Goal: Task Accomplishment & Management: Manage account settings

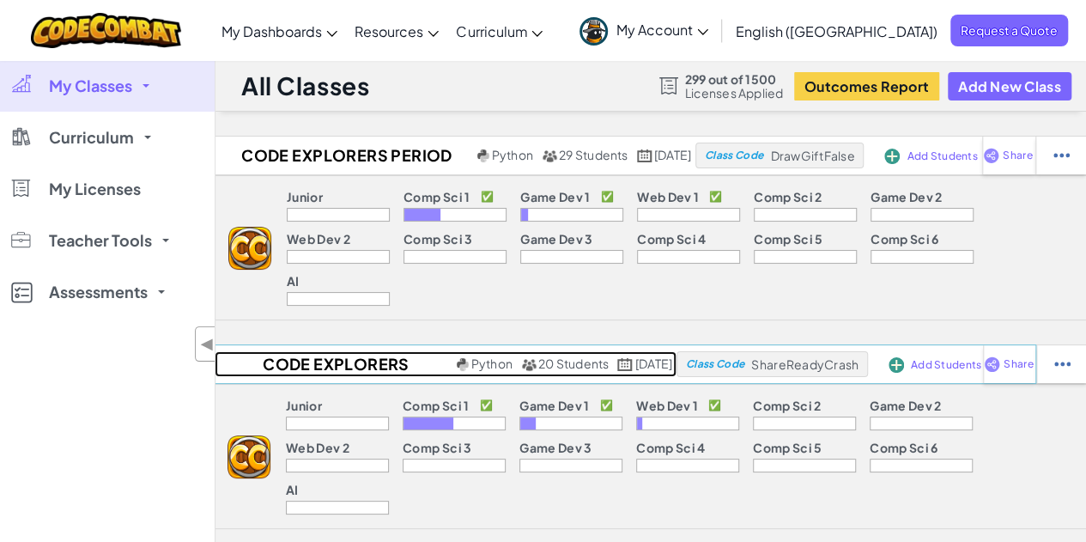
click at [284, 351] on h2 "Code Explorers Period 01 Trimester 1" at bounding box center [334, 364] width 238 height 26
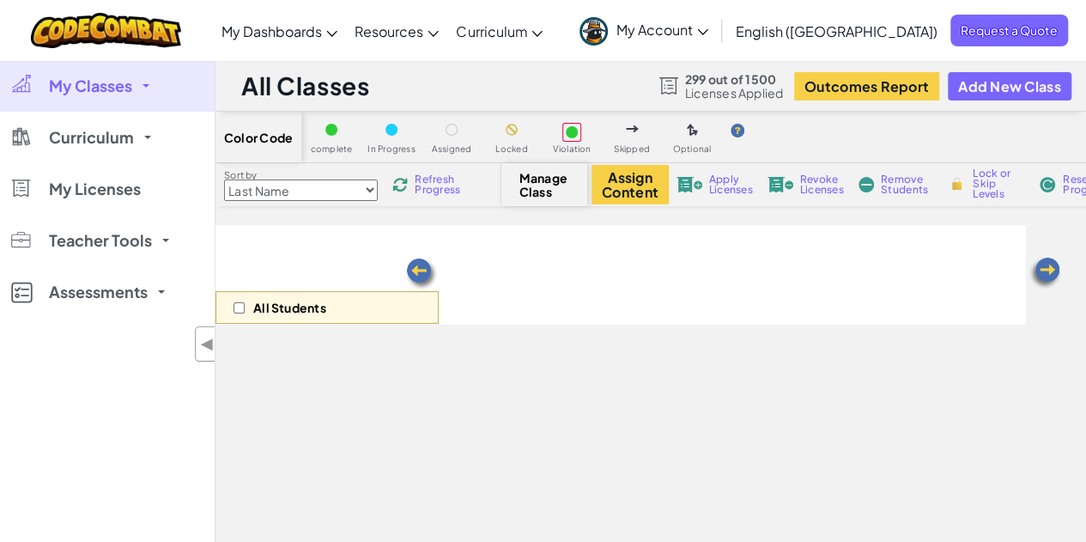
select select "5789587aad86a6efb573701e"
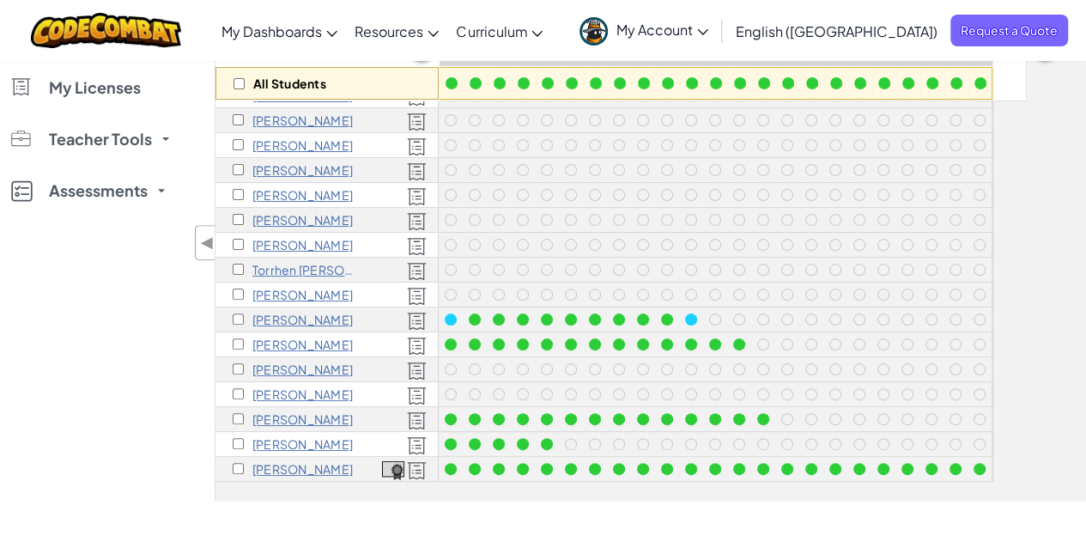
scroll to position [223, 0]
click at [235, 464] on input "checkbox" at bounding box center [238, 469] width 11 height 11
checkbox input "true"
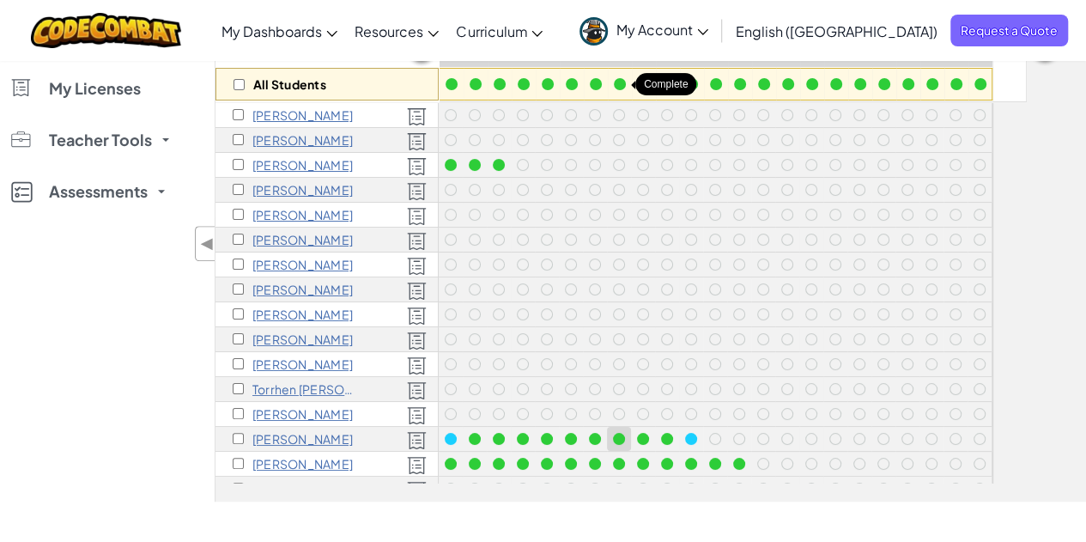
scroll to position [0, 0]
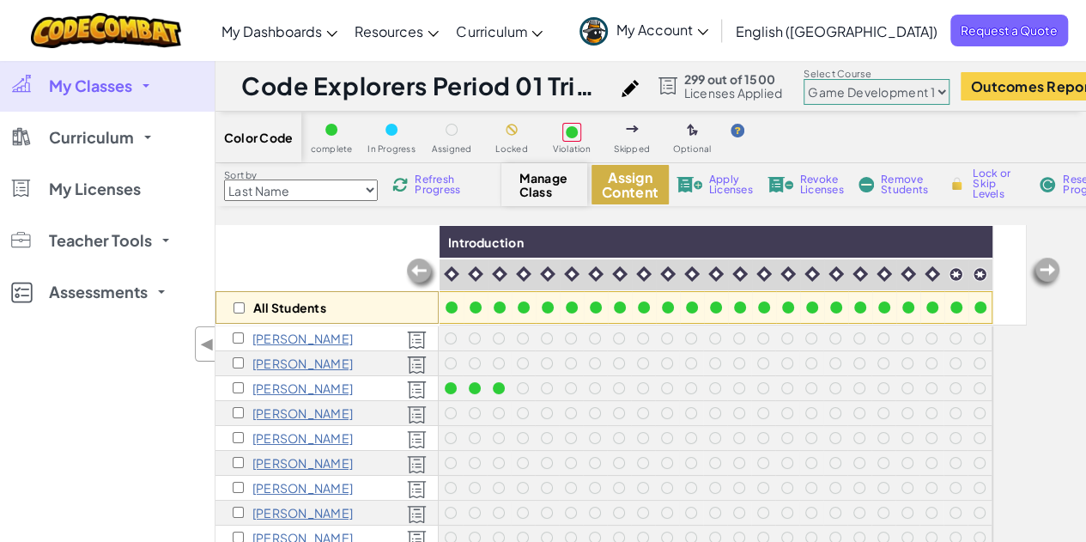
click at [612, 180] on button "Assign Content" at bounding box center [630, 185] width 77 height 40
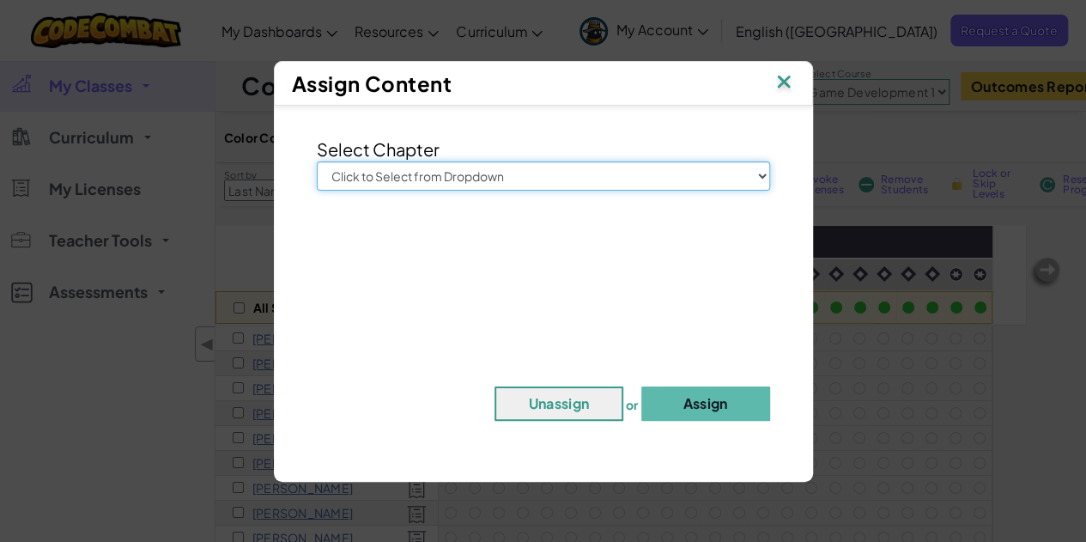
click at [606, 185] on select "Click to Select from Dropdown Junior Introduction to Computer Science Game Deve…" at bounding box center [543, 175] width 453 height 29
select select "Computer Science 2"
click at [317, 161] on select "Click to Select from Dropdown Junior Introduction to Computer Science Game Deve…" at bounding box center [543, 175] width 453 height 29
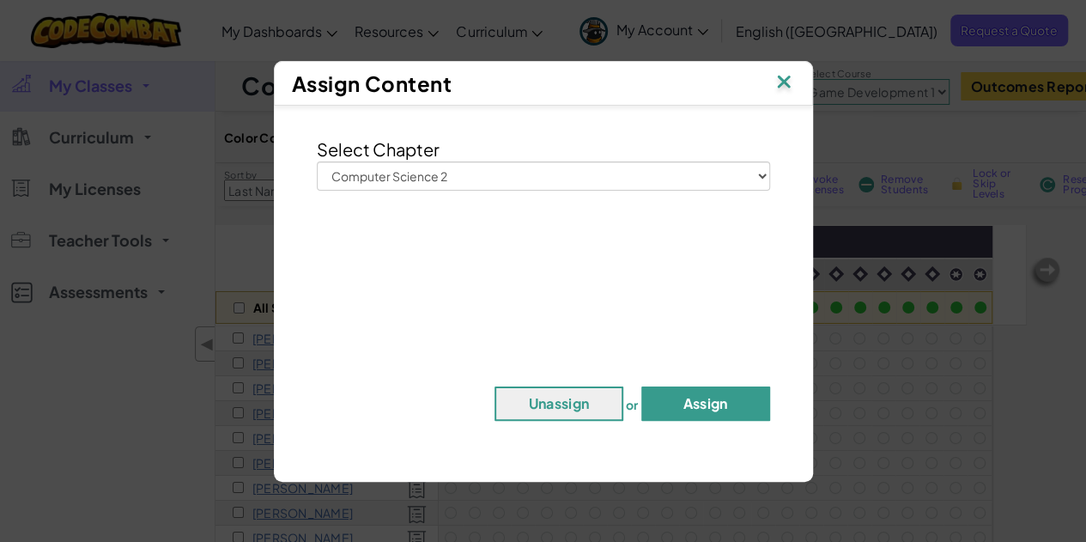
click at [734, 400] on button "Assign" at bounding box center [706, 403] width 129 height 34
